Goal: Transaction & Acquisition: Purchase product/service

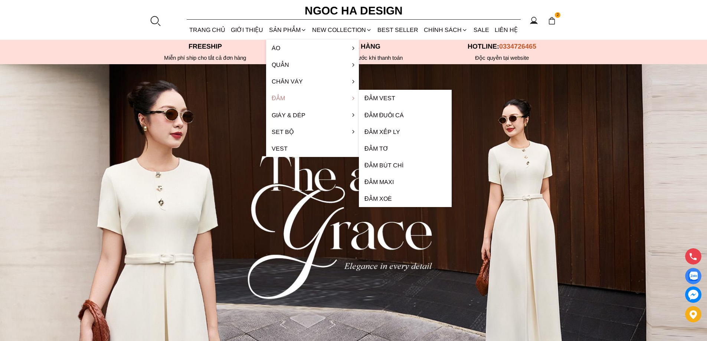
click at [291, 99] on link "Đầm" at bounding box center [312, 98] width 93 height 17
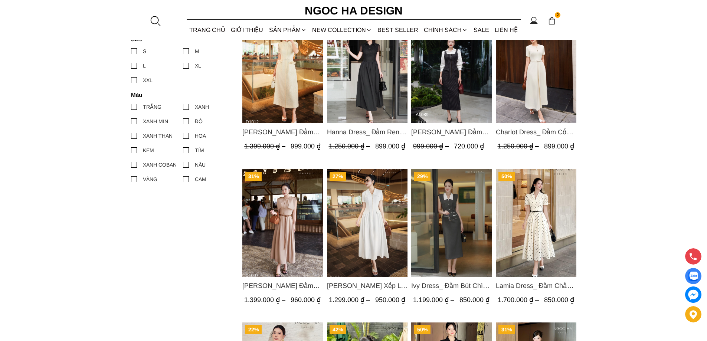
scroll to position [260, 0]
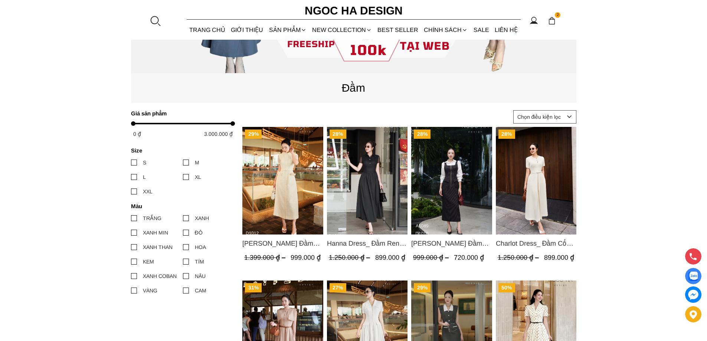
click at [297, 174] on img "Product image - Catherine Dress_ Đầm Ren Đính Hoa Túi Màu Kem D1012" at bounding box center [283, 181] width 81 height 108
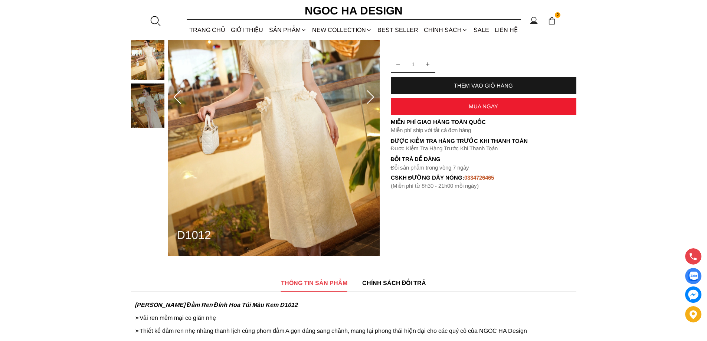
scroll to position [37, 0]
